Goal: Complete application form: Complete application form

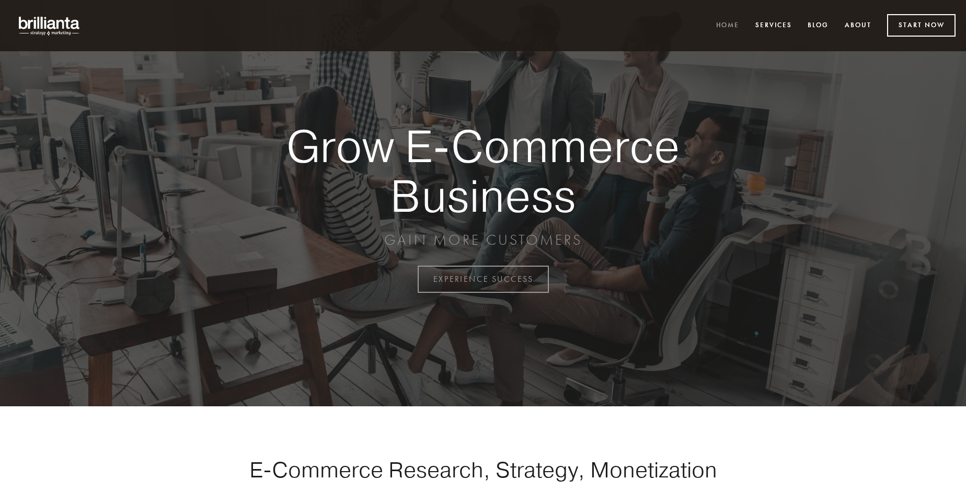
scroll to position [2741, 0]
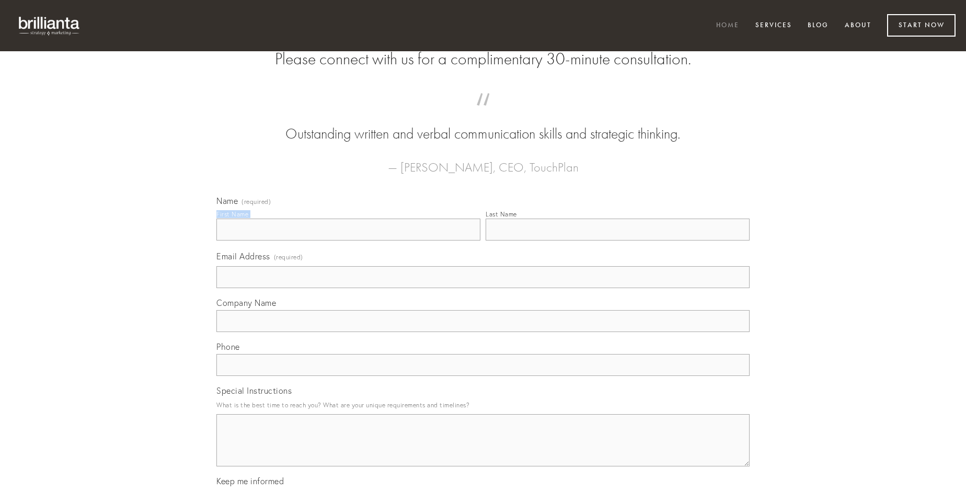
type input "[PERSON_NAME]"
click at [618, 241] on input "Last Name" at bounding box center [618, 230] width 264 height 22
type input "[PERSON_NAME]"
click at [483, 288] on input "Email Address (required)" at bounding box center [482, 277] width 533 height 22
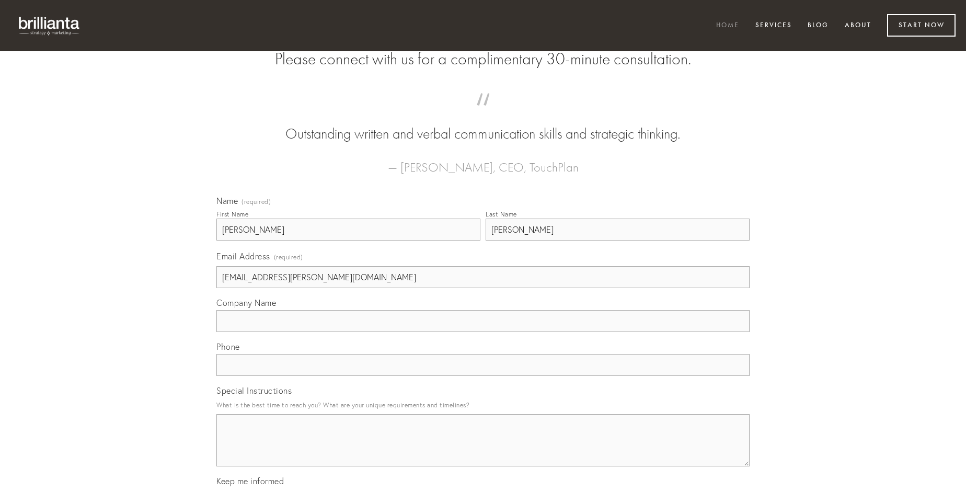
type input "[EMAIL_ADDRESS][PERSON_NAME][DOMAIN_NAME]"
click at [483, 332] on input "Company Name" at bounding box center [482, 321] width 533 height 22
type input "ager"
click at [483, 376] on input "text" at bounding box center [482, 365] width 533 height 22
click at [483, 450] on textarea "Special Instructions" at bounding box center [482, 440] width 533 height 52
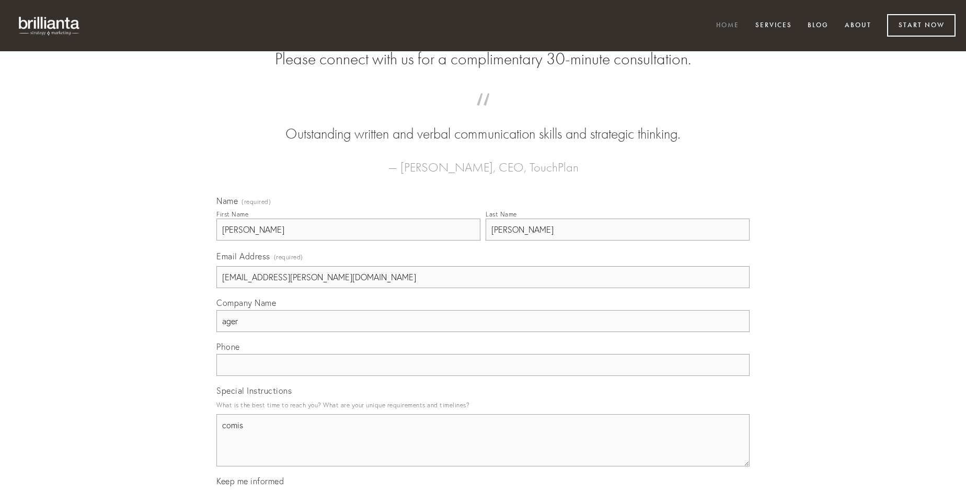
type textarea "comis"
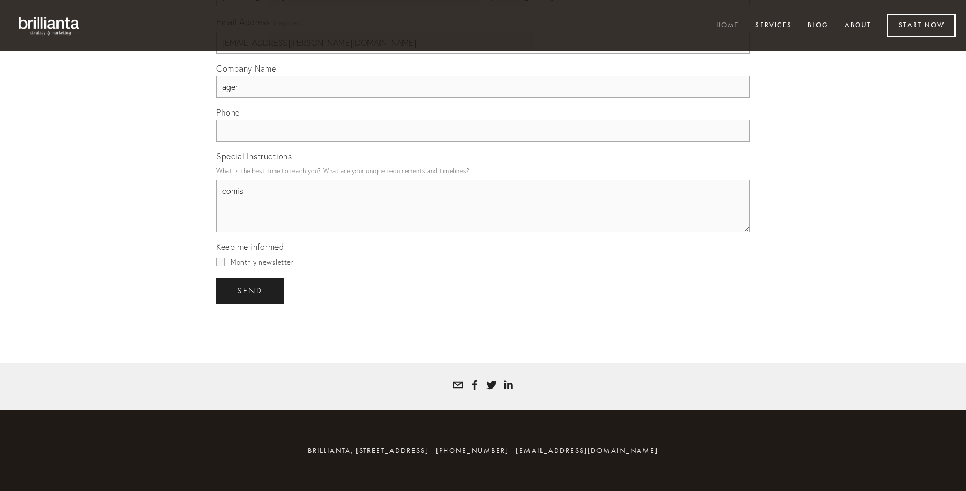
click at [251, 290] on span "send" at bounding box center [250, 290] width 26 height 9
